Goal: Transaction & Acquisition: Purchase product/service

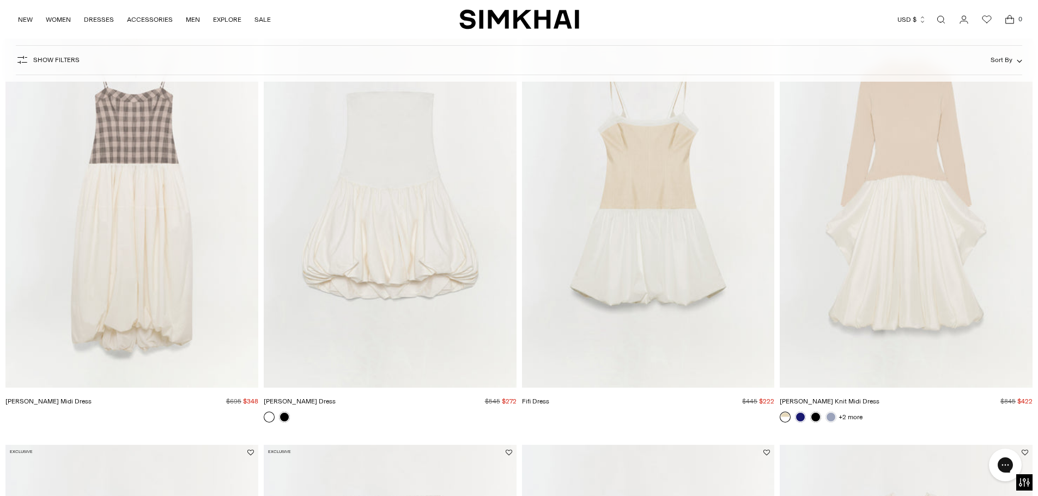
scroll to position [979, 0]
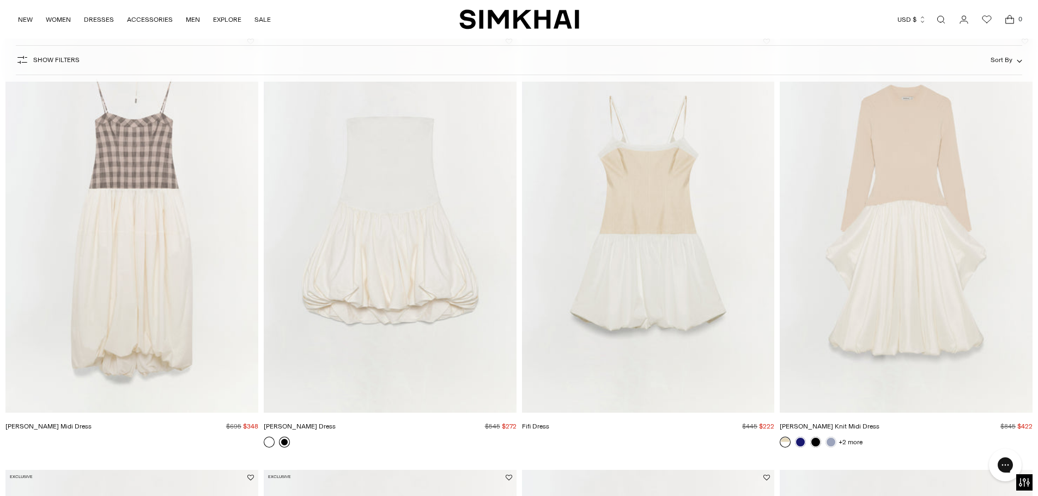
click at [280, 443] on link at bounding box center [284, 442] width 11 height 11
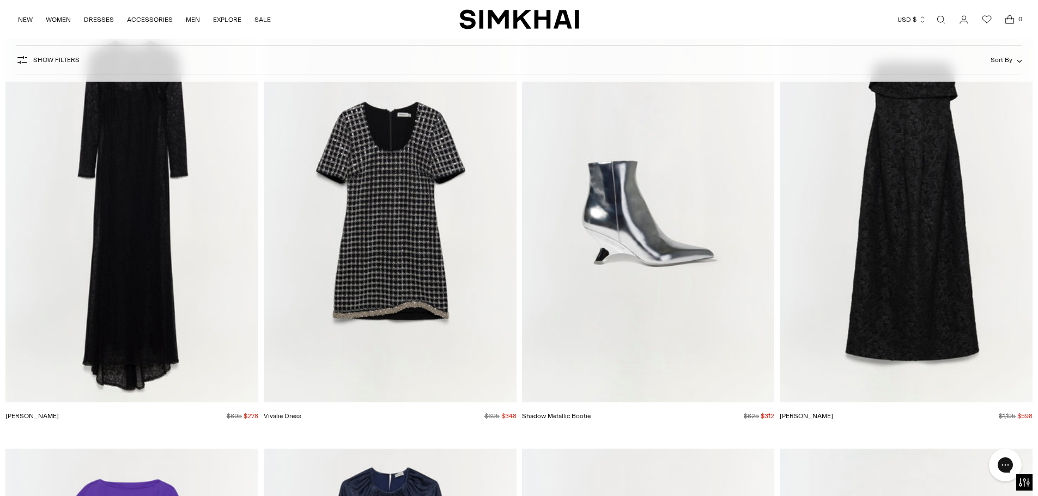
scroll to position [22276, 0]
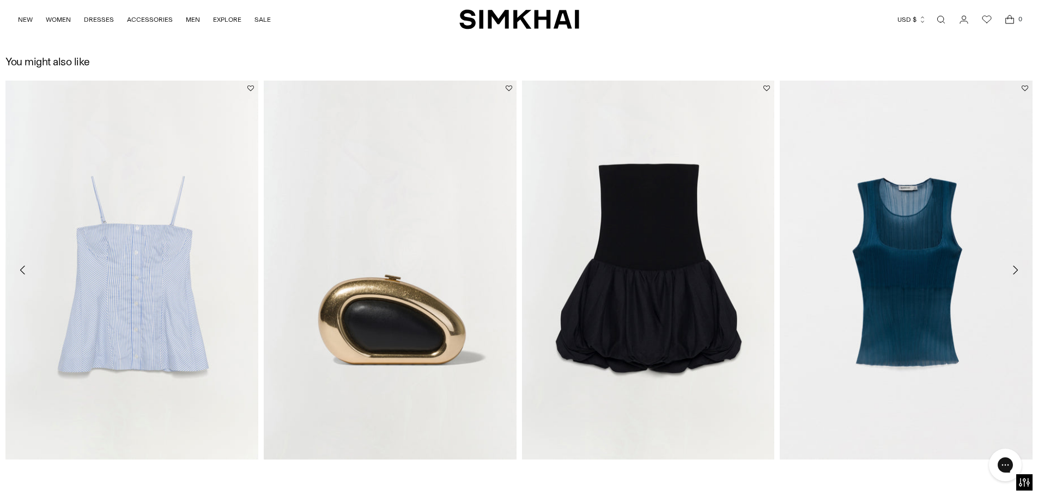
scroll to position [1688, 0]
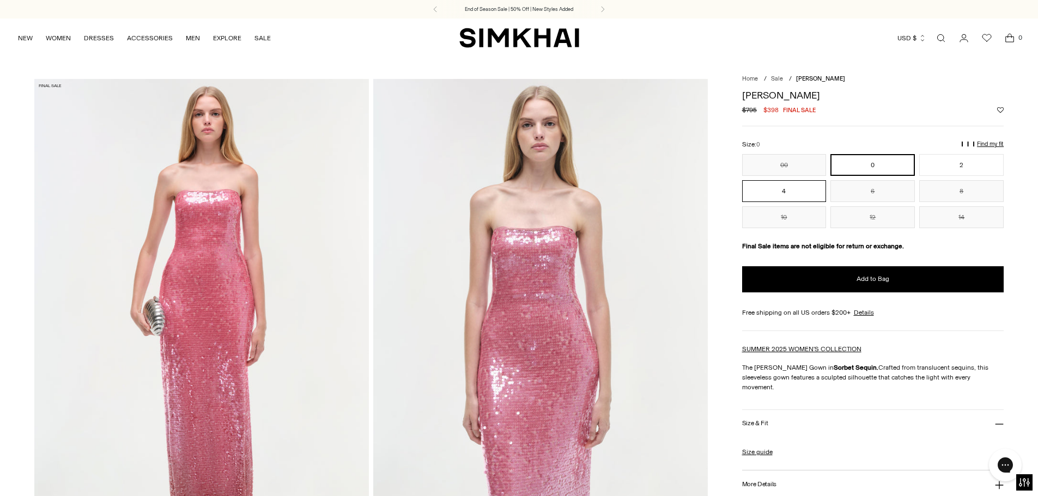
click at [783, 194] on button "4" at bounding box center [784, 191] width 84 height 22
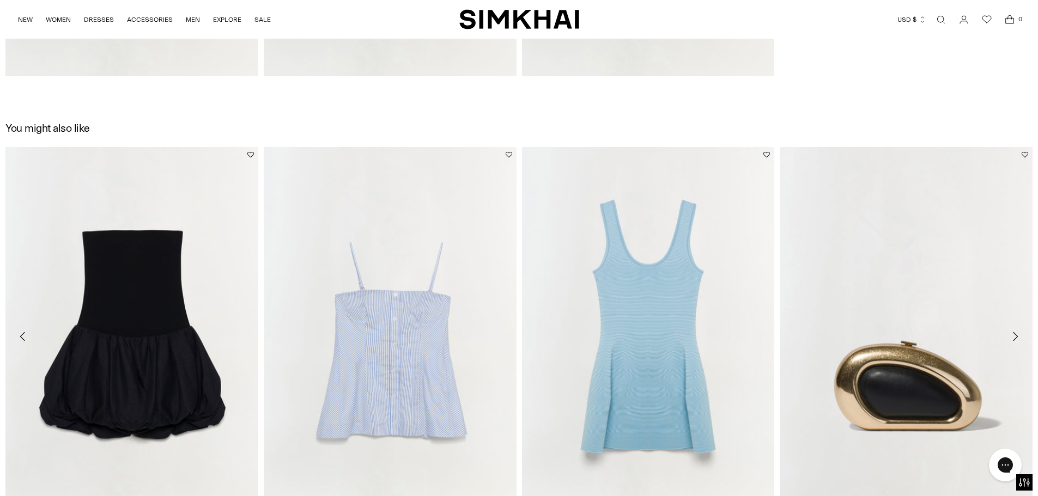
scroll to position [2237, 0]
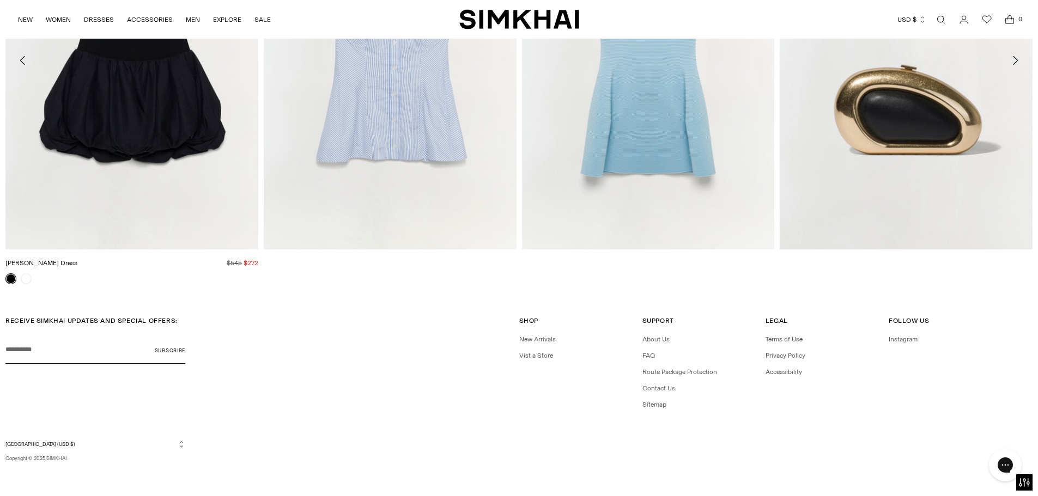
click at [0, 0] on img "Pollie Dress" at bounding box center [0, 0] width 0 height 0
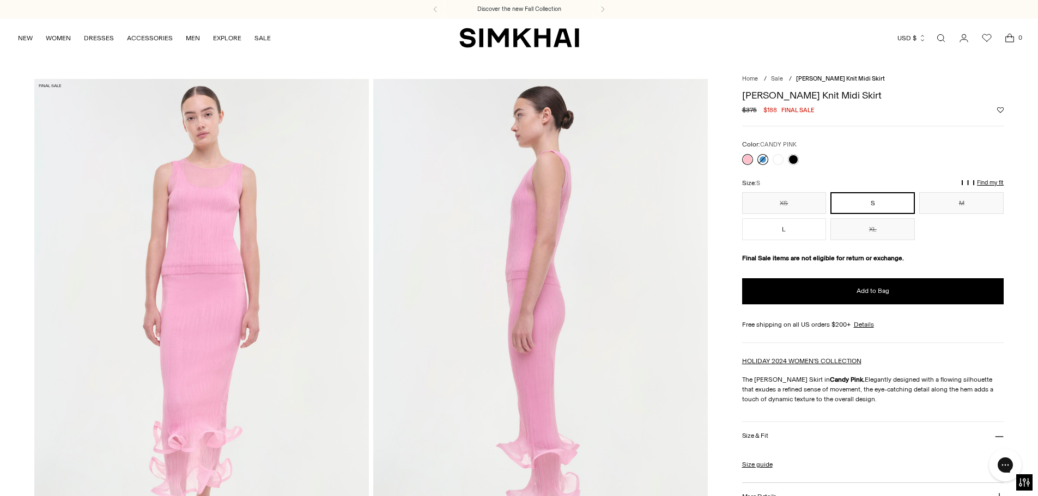
click at [758, 162] on link at bounding box center [762, 159] width 11 height 11
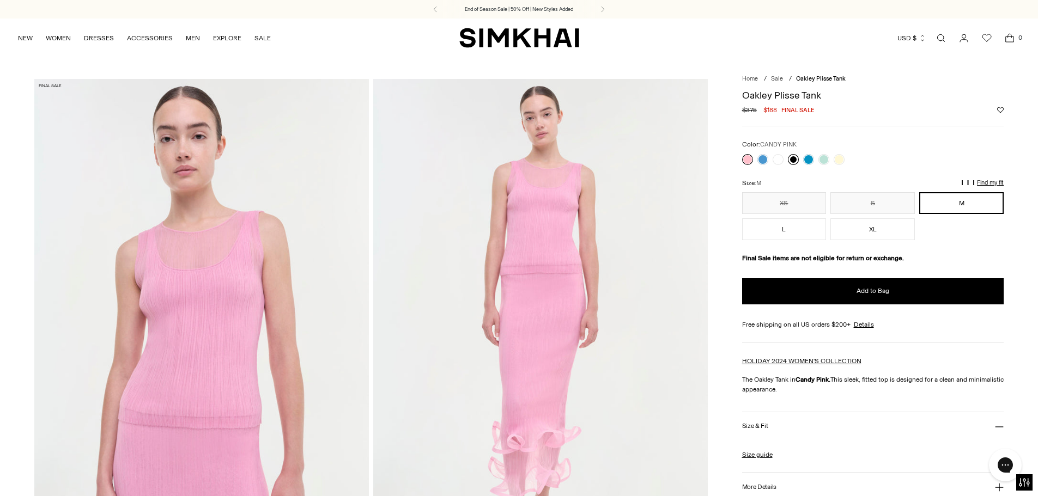
click at [794, 160] on link at bounding box center [793, 159] width 11 height 11
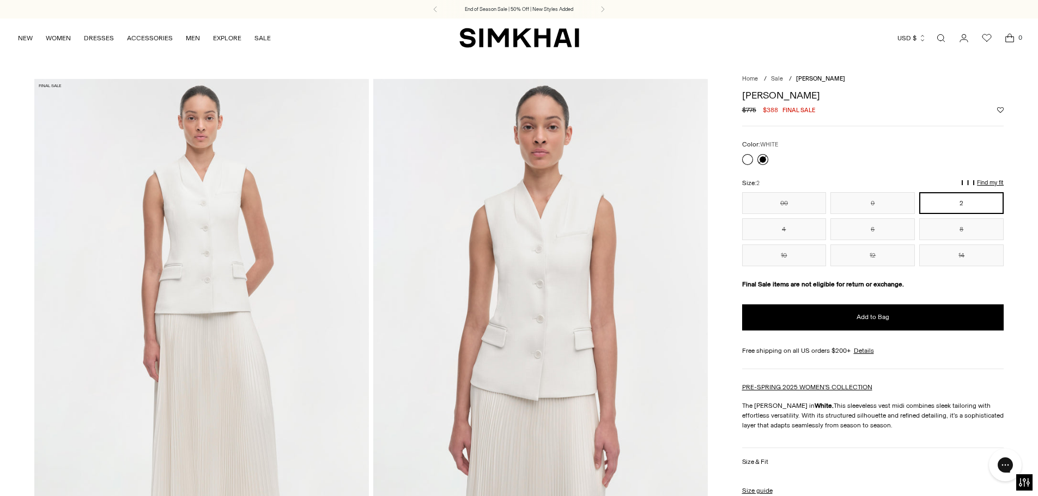
click at [765, 157] on link at bounding box center [762, 159] width 11 height 11
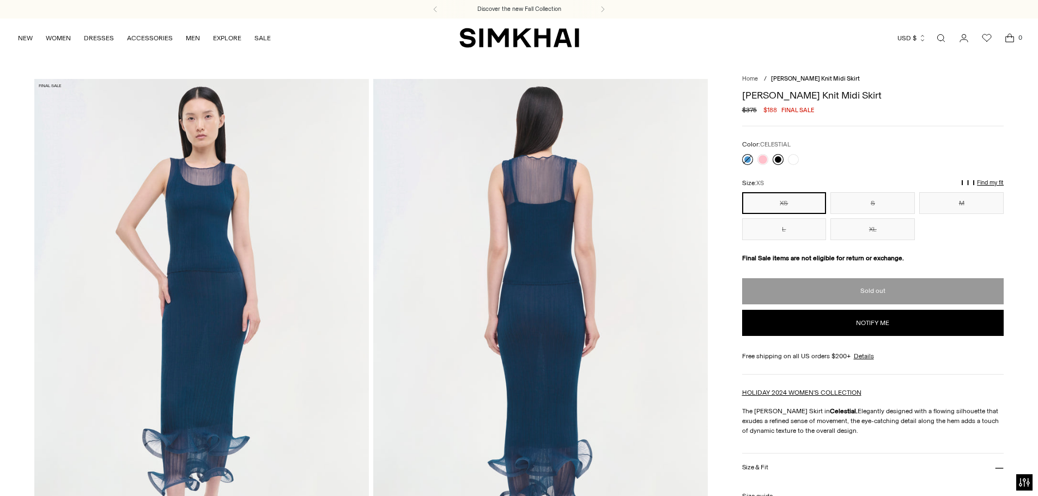
click at [774, 162] on link at bounding box center [777, 159] width 11 height 11
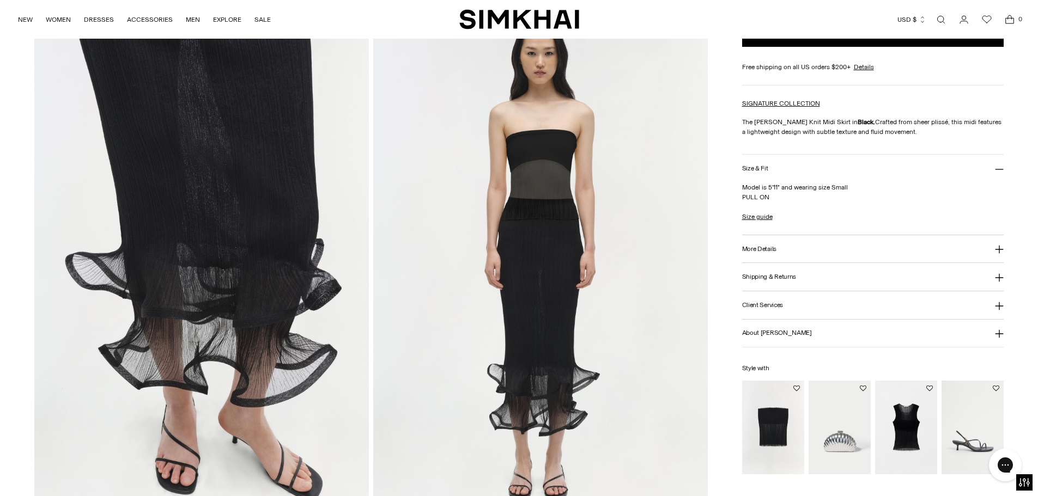
scroll to position [1089, 0]
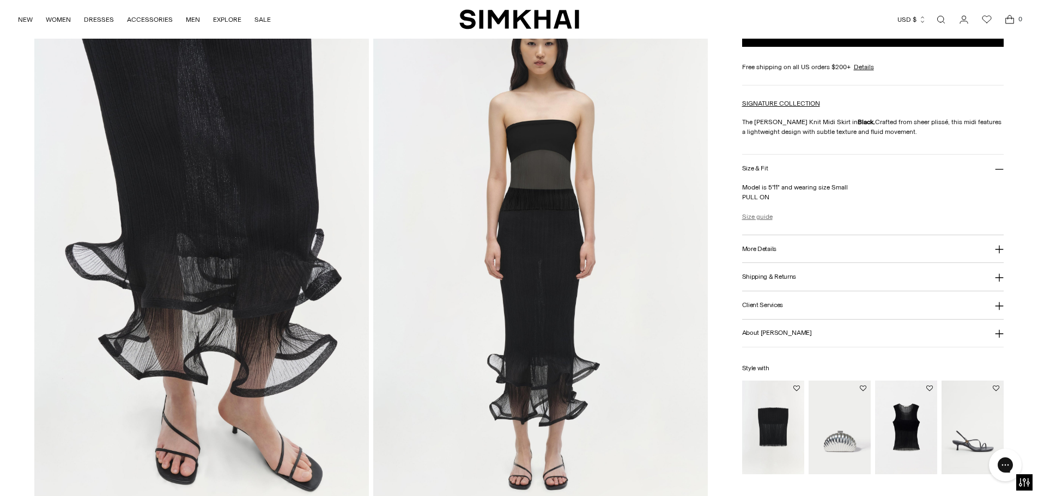
click at [752, 215] on link "Size guide" at bounding box center [757, 217] width 31 height 10
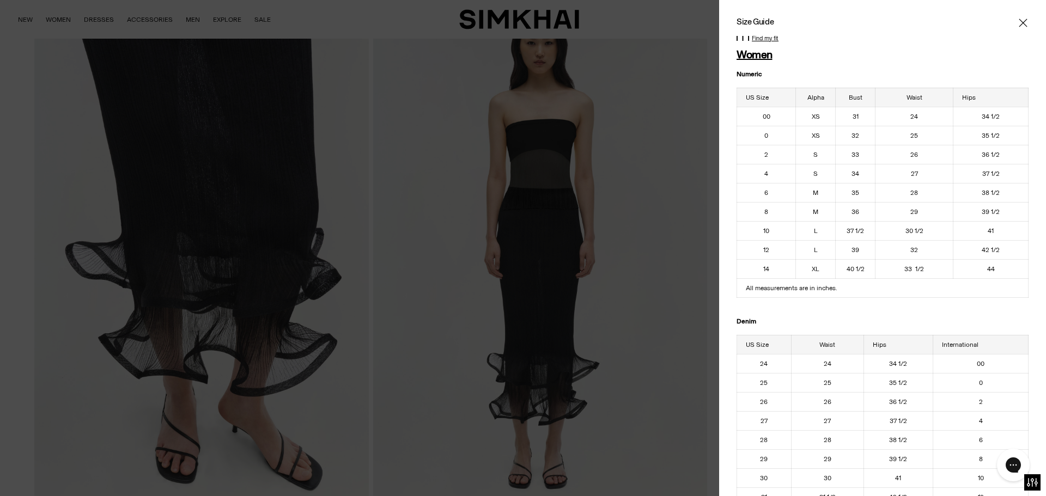
click at [1019, 26] on icon "Close" at bounding box center [1023, 22] width 9 height 11
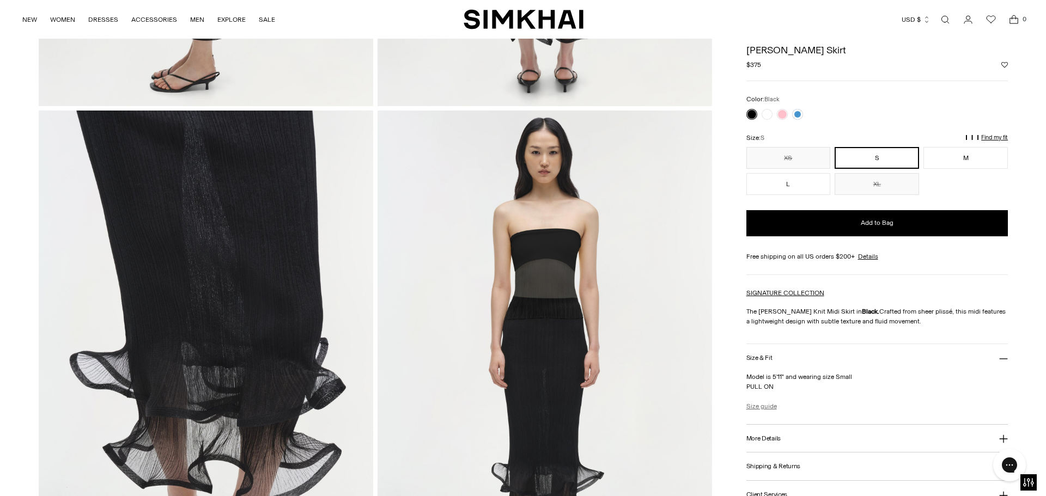
scroll to position [545, 0]
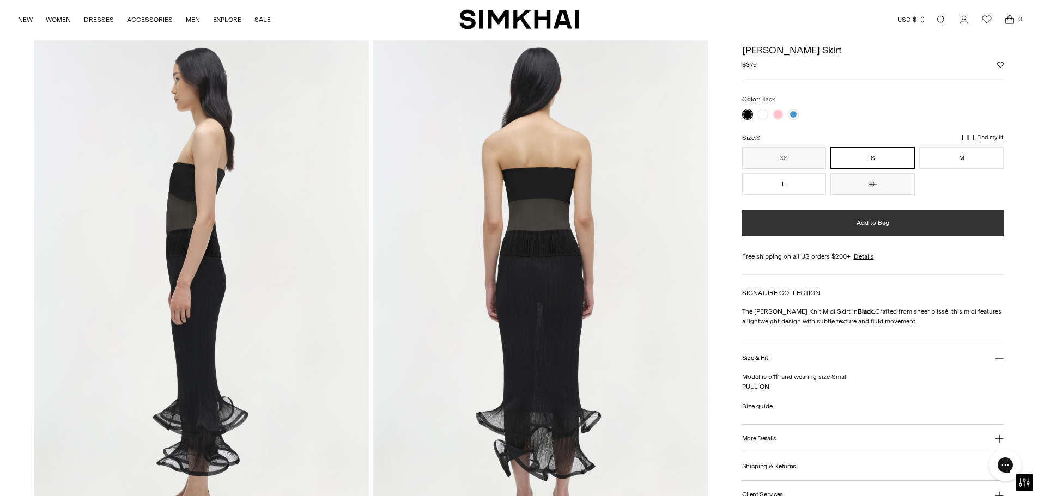
click at [803, 222] on button "Add to Bag" at bounding box center [873, 223] width 262 height 26
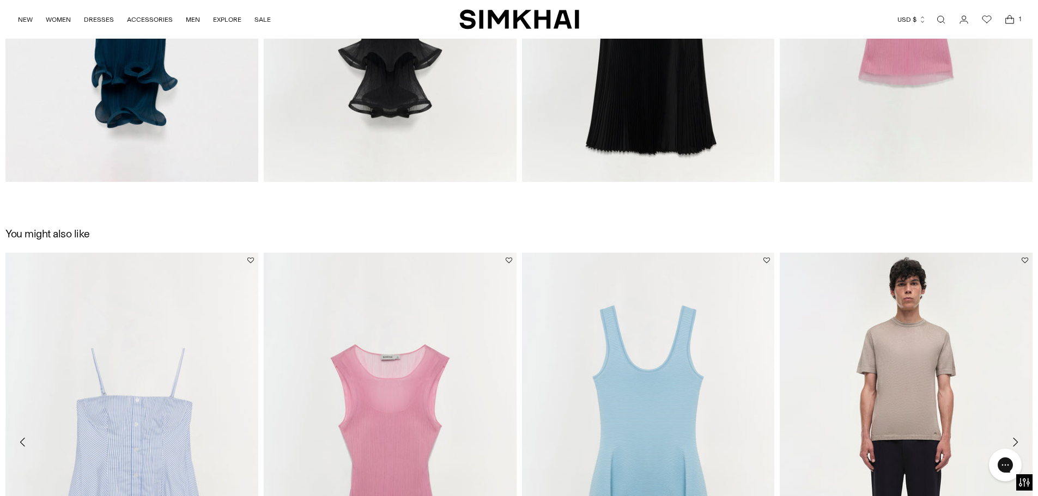
scroll to position [1420, 0]
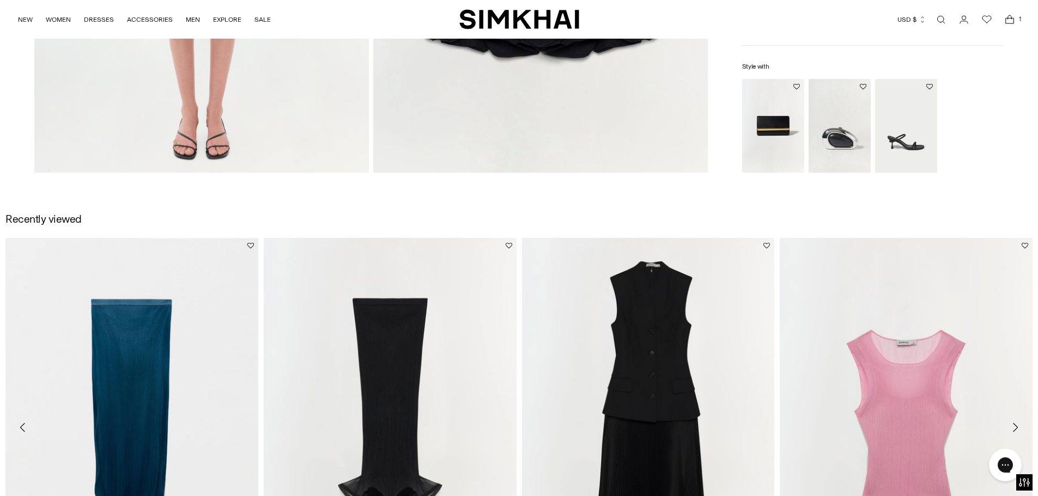
click at [939, 19] on link "Open search modal" at bounding box center [941, 20] width 22 height 22
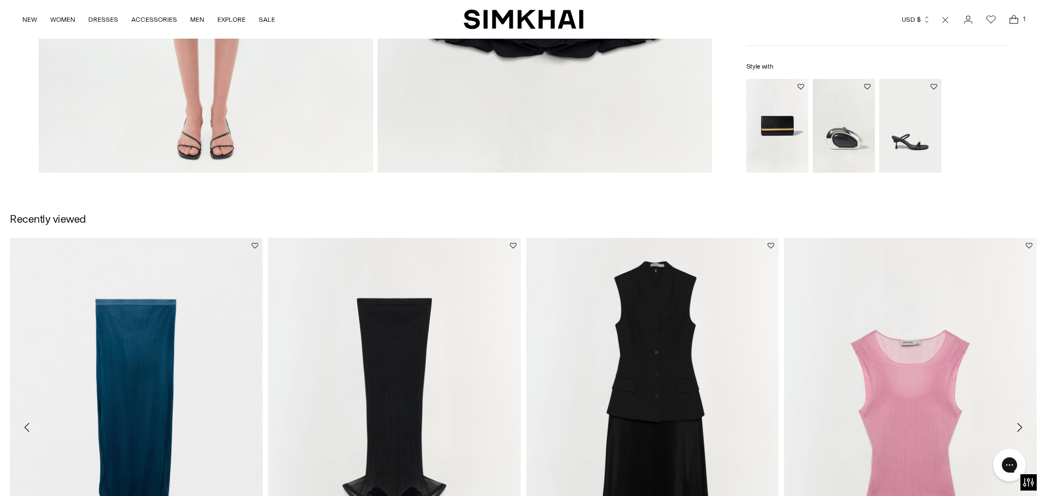
scroll to position [0, 0]
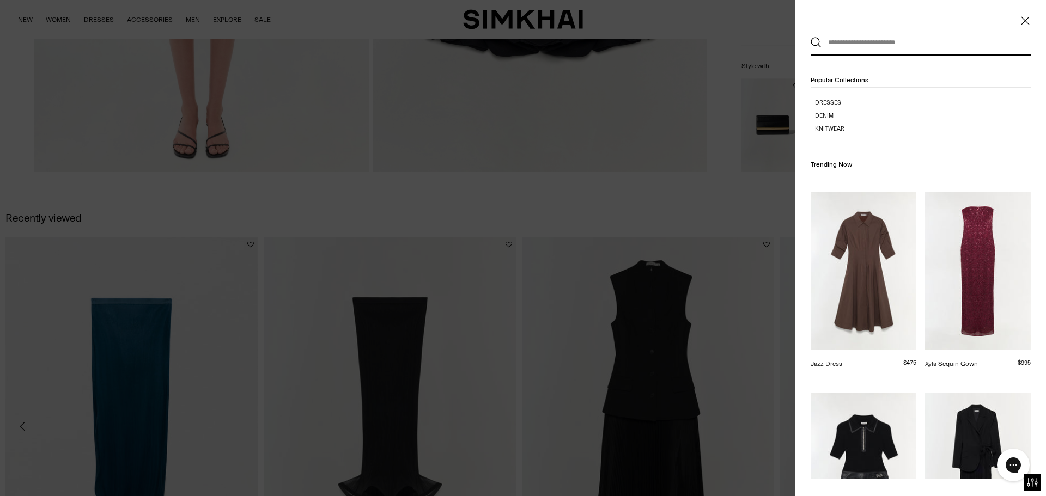
click at [864, 45] on input "text" at bounding box center [917, 43] width 193 height 24
click at [966, 360] on link "Xyla Sequin Gown" at bounding box center [951, 364] width 53 height 8
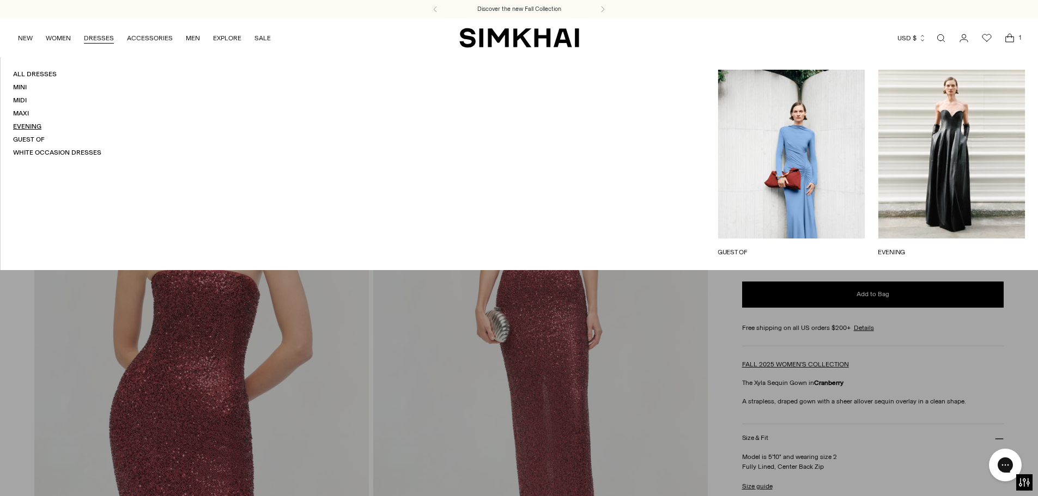
click at [19, 124] on link "Evening" at bounding box center [27, 127] width 28 height 8
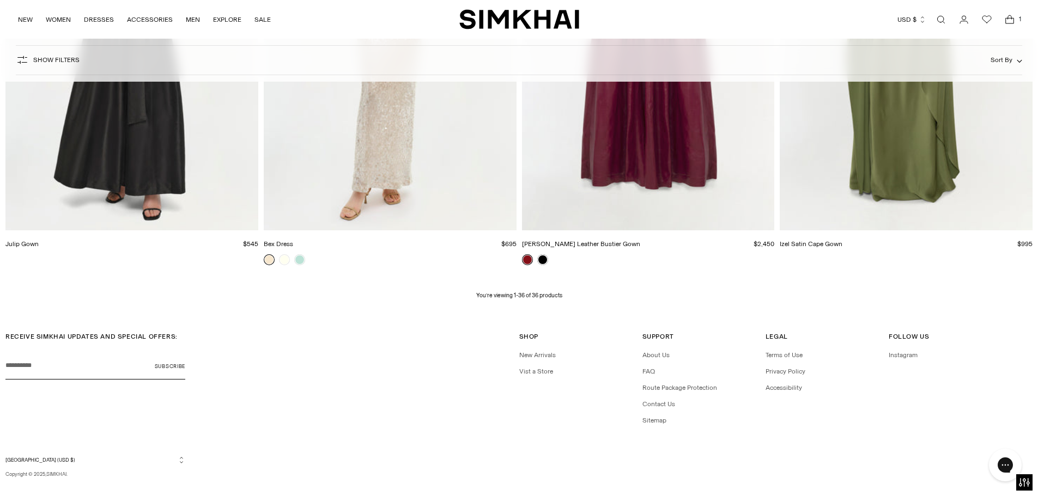
scroll to position [3806, 0]
